Goal: Task Accomplishment & Management: Use online tool/utility

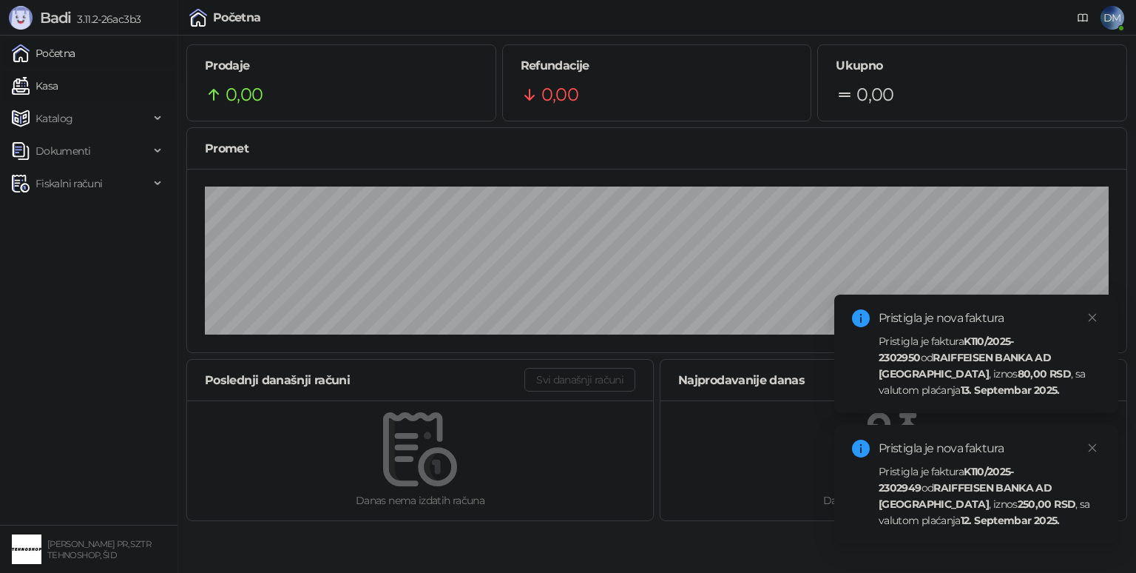
click at [58, 79] on link "Kasa" at bounding box center [35, 86] width 46 height 30
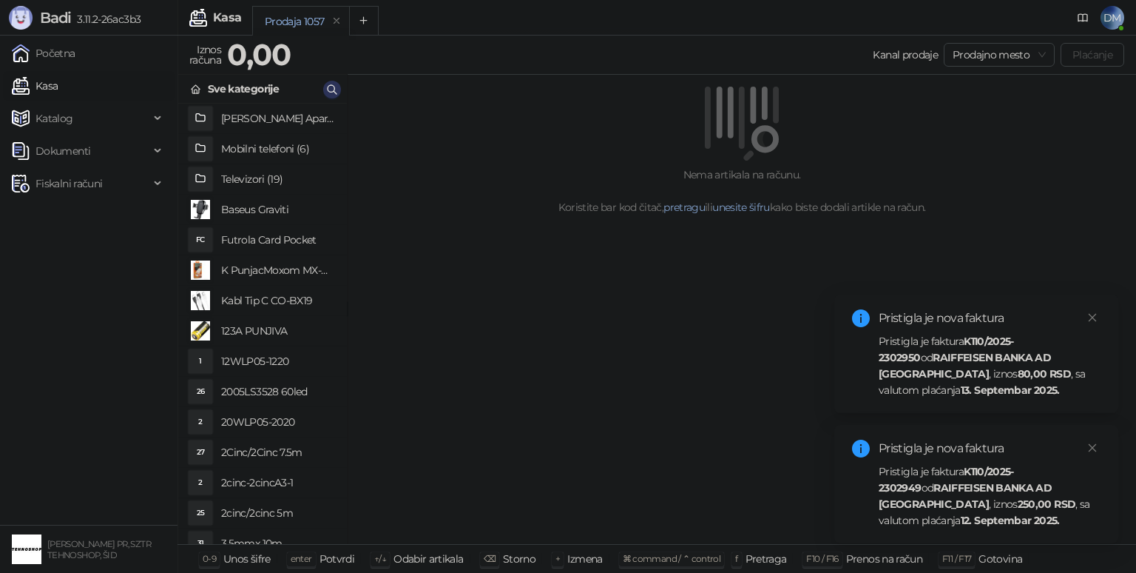
click at [336, 87] on icon "button" at bounding box center [332, 90] width 12 height 12
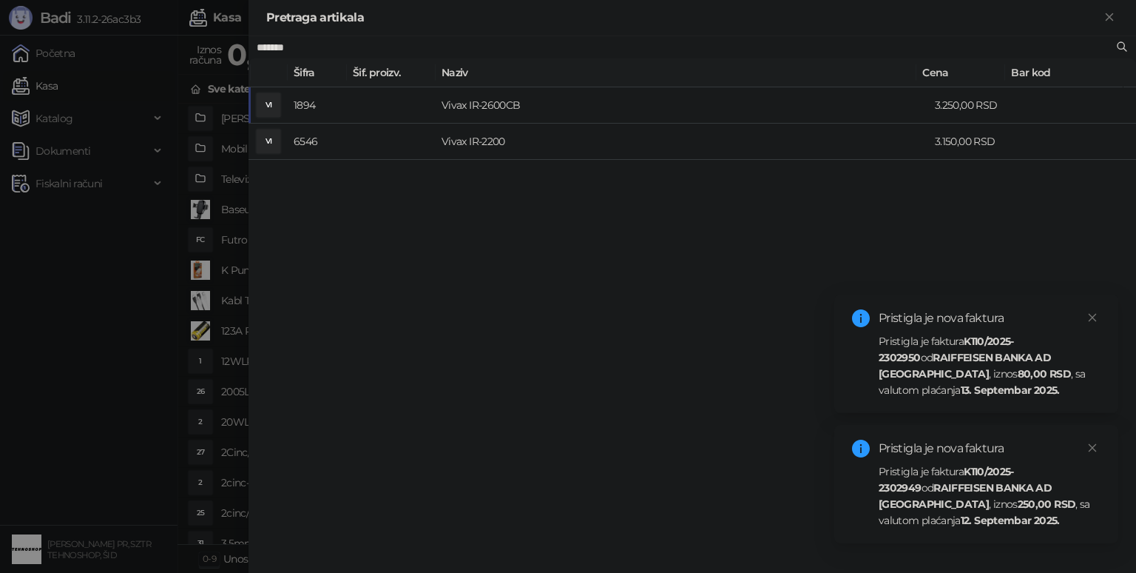
type input "*******"
